Goal: Check status: Check status

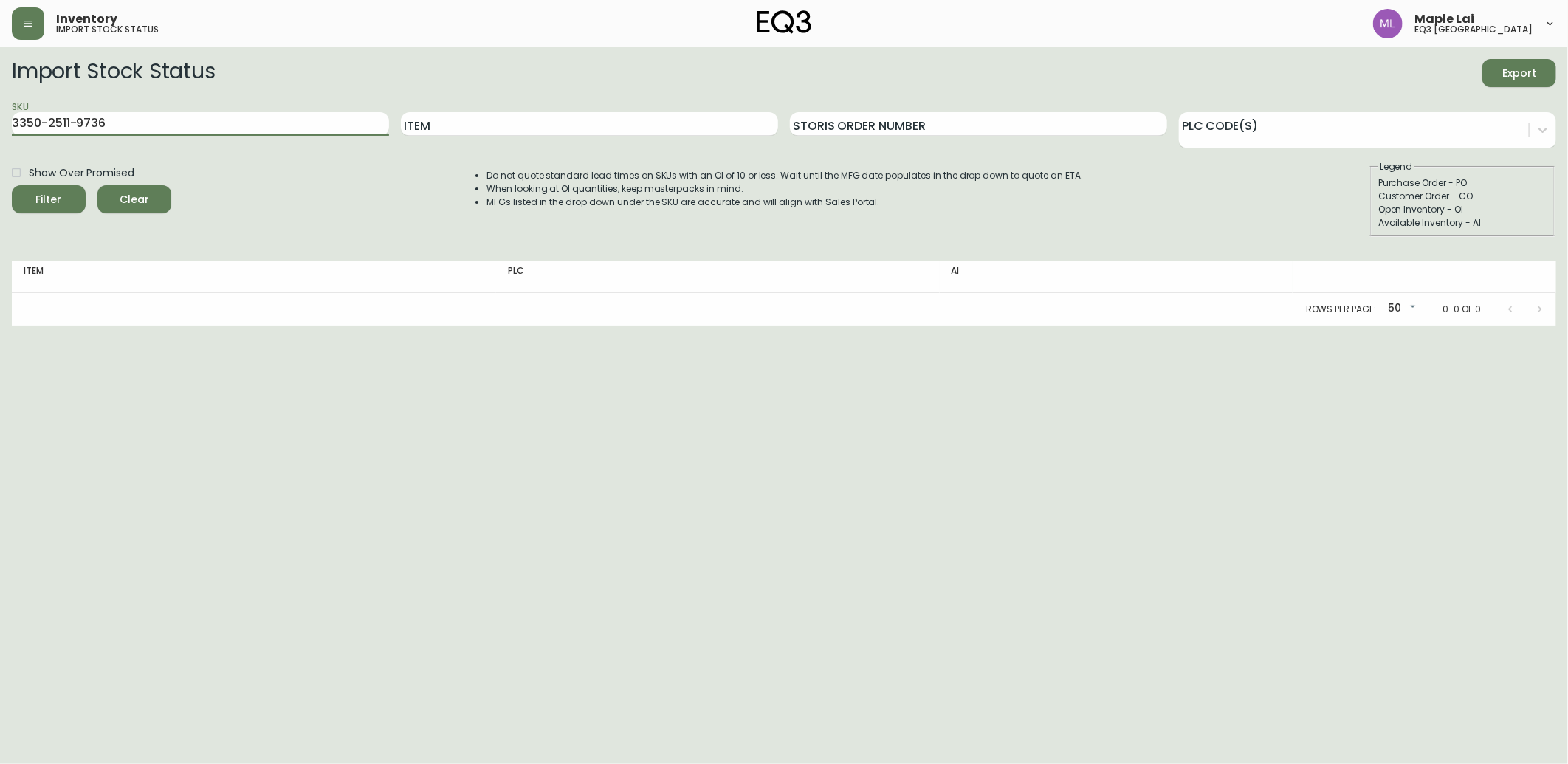
drag, startPoint x: 124, startPoint y: 128, endPoint x: -4, endPoint y: 122, distance: 128.1
click at [0, 122] on html "Inventory import stock status Maple Lai eq3 [GEOGRAPHIC_DATA] Import Stock Stat…" at bounding box center [784, 163] width 1568 height 325
click at [12, 185] on button "Filter" at bounding box center [48, 198] width 74 height 28
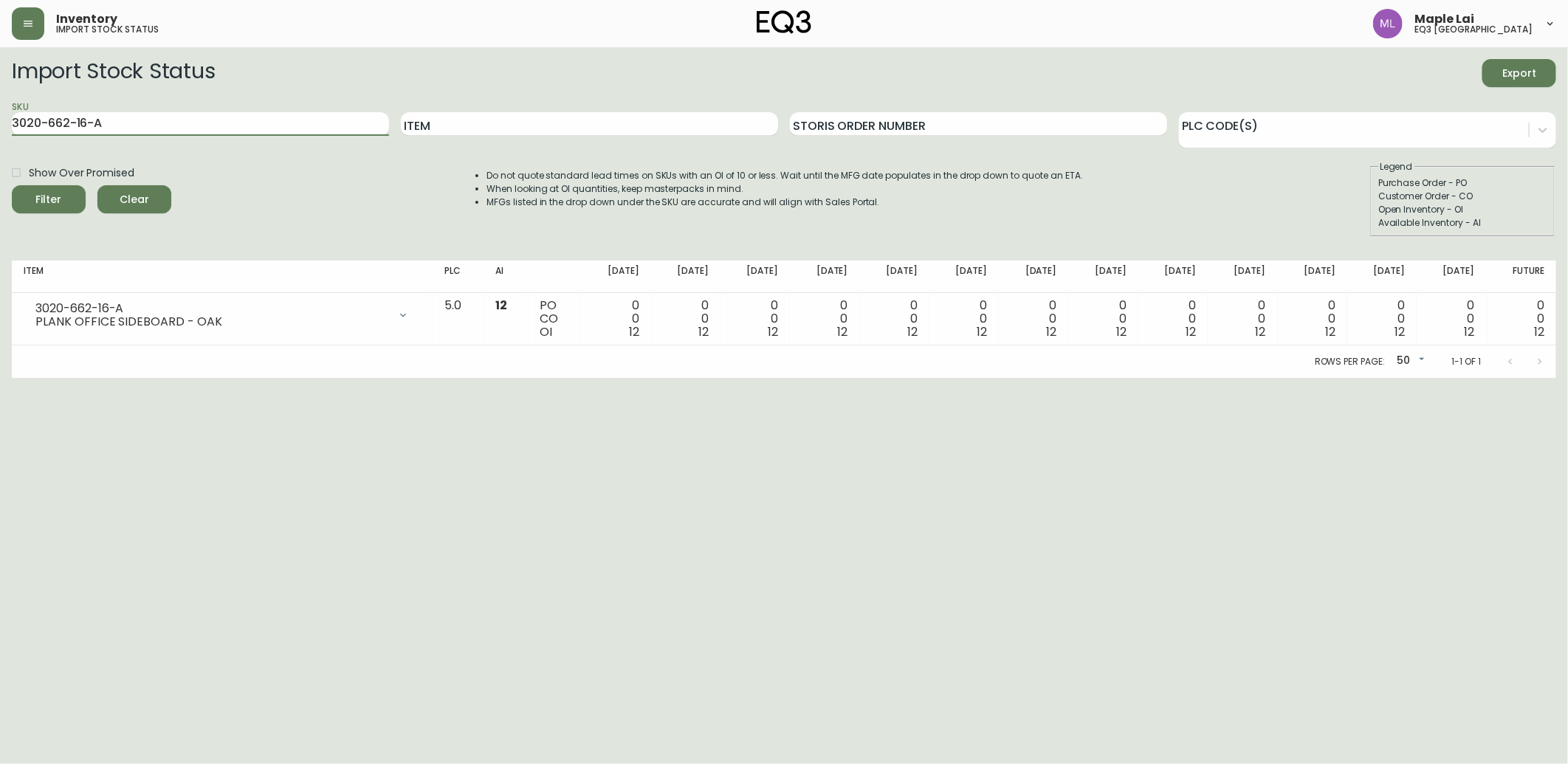
drag, startPoint x: 373, startPoint y: 130, endPoint x: 6, endPoint y: 100, distance: 368.2
click at [0, 107] on html "Inventory import stock status Maple Lai eq3 [GEOGRAPHIC_DATA] Import Stock Stat…" at bounding box center [784, 189] width 1568 height 378
paste input "4-16-B"
type input "3020-664-16-B"
click at [12, 185] on button "Filter" at bounding box center [48, 198] width 74 height 28
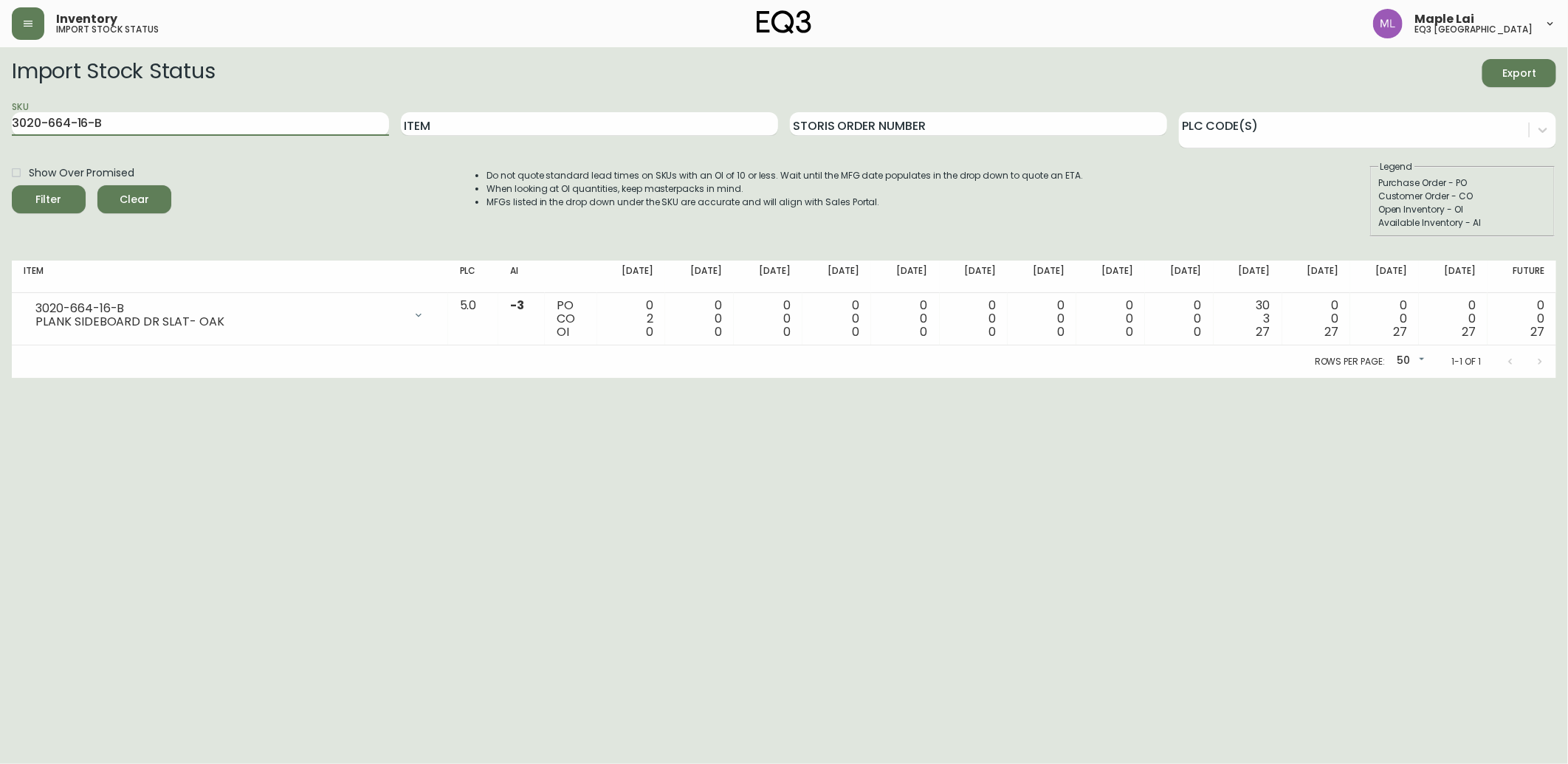
drag, startPoint x: 231, startPoint y: 125, endPoint x: -4, endPoint y: 25, distance: 255.4
click at [0, 25] on html "Inventory import stock status Maple Lai eq3 [GEOGRAPHIC_DATA] Import Stock Stat…" at bounding box center [784, 189] width 1568 height 378
click at [507, 122] on input "Item" at bounding box center [590, 124] width 377 height 23
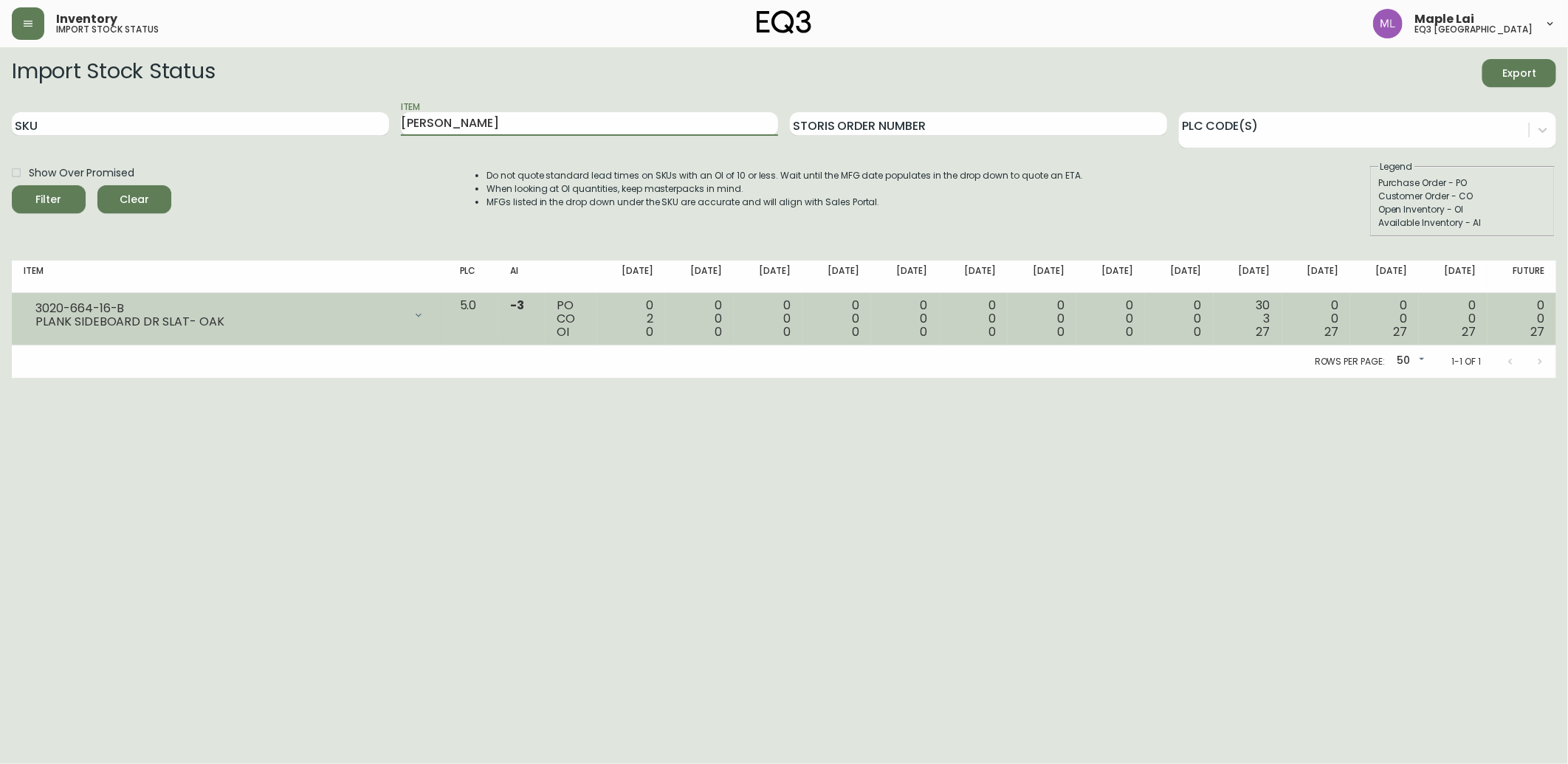
type input "[PERSON_NAME]"
click at [12, 185] on button "Filter" at bounding box center [48, 198] width 74 height 28
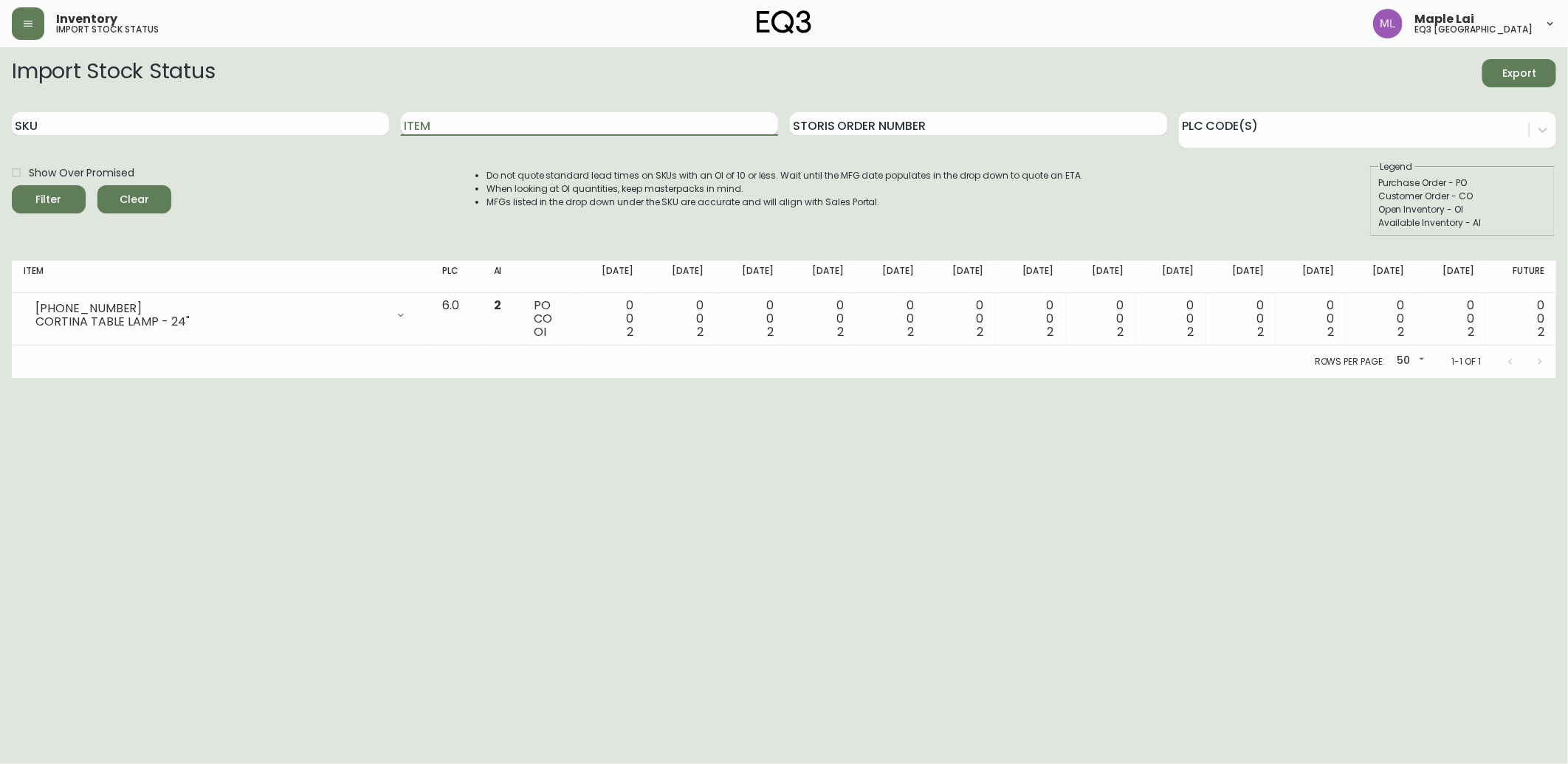
click at [448, 126] on input "Item" at bounding box center [590, 124] width 377 height 23
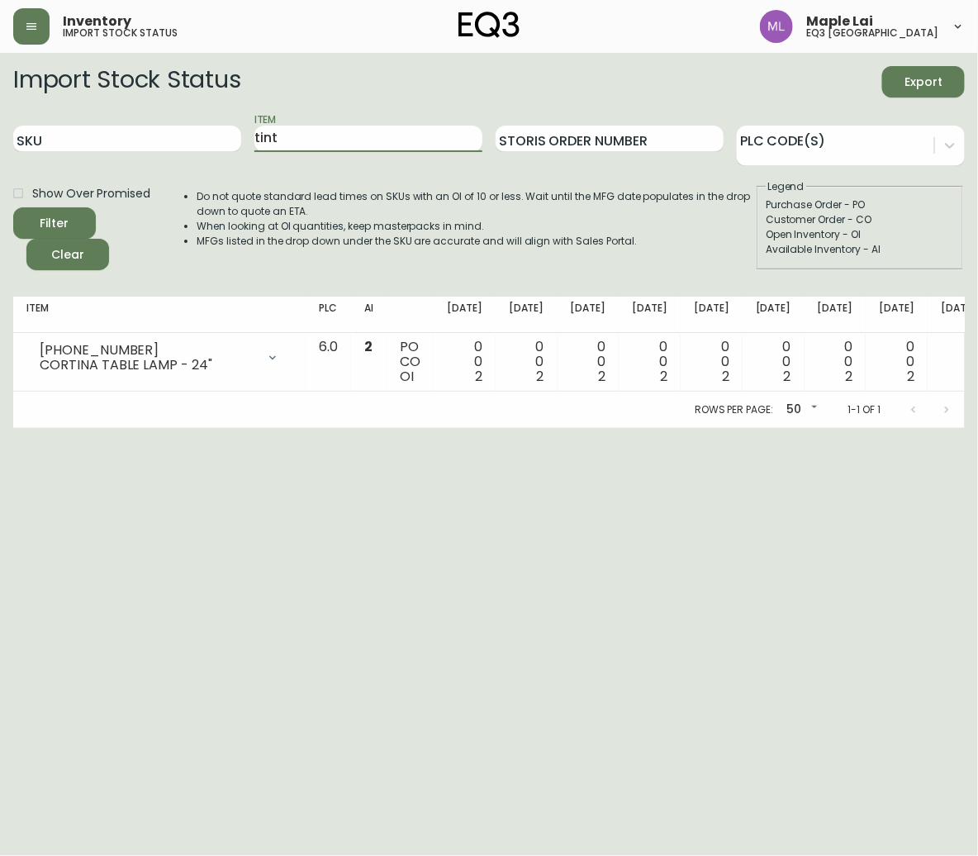
type input "tint"
